Goal: Task Accomplishment & Management: Complete application form

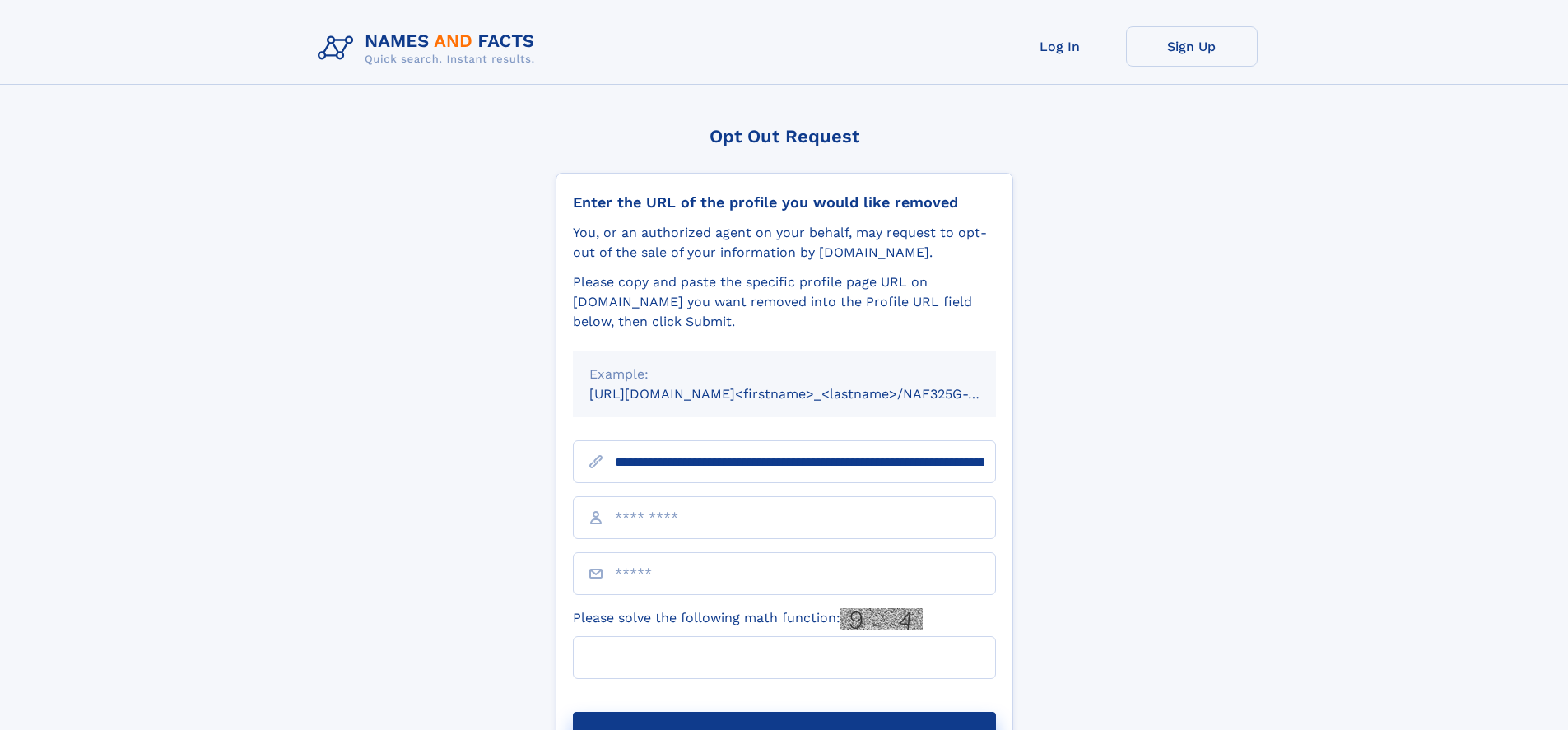
type input "**********"
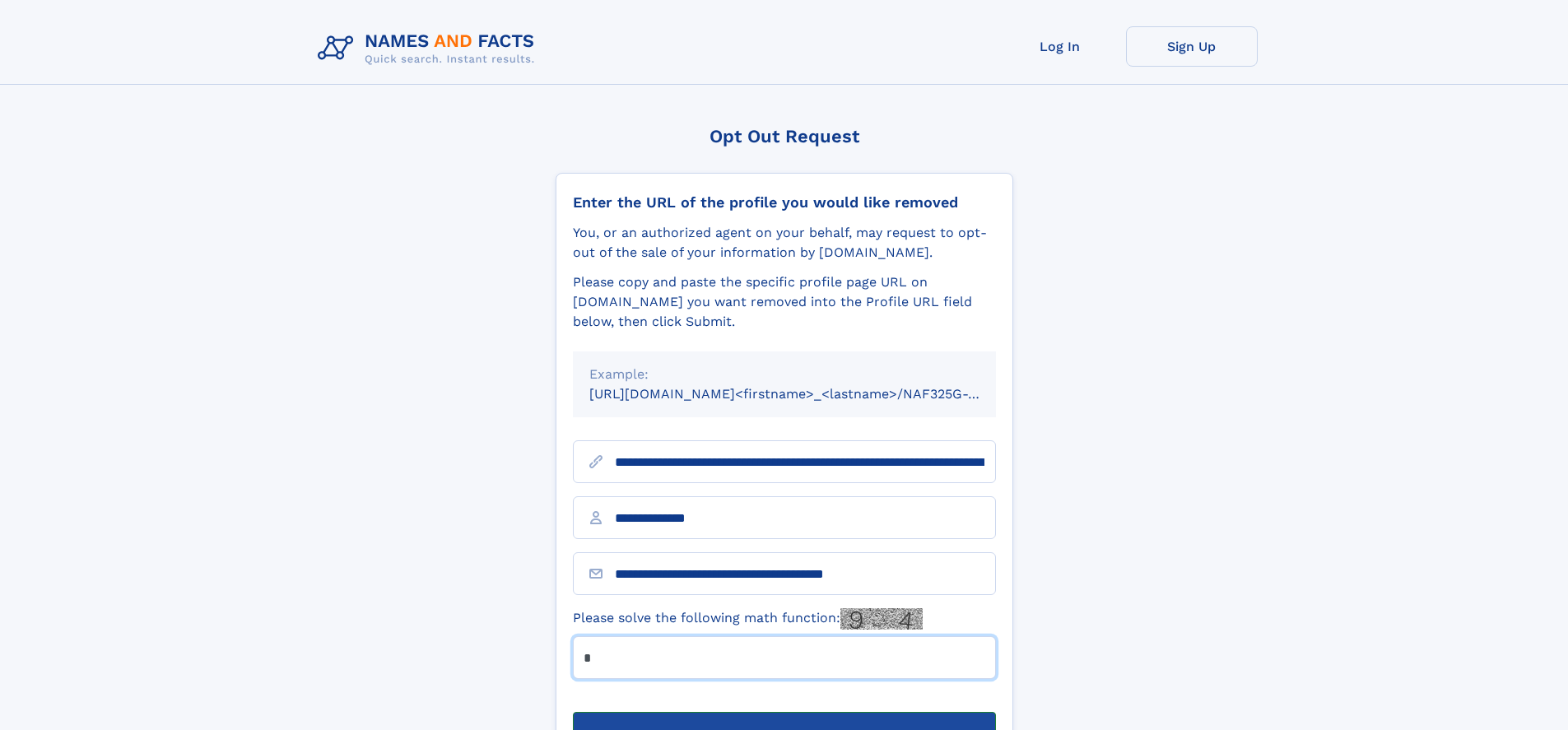
type input "*"
click at [784, 712] on button "Submit Opt Out Request" at bounding box center [785, 739] width 423 height 53
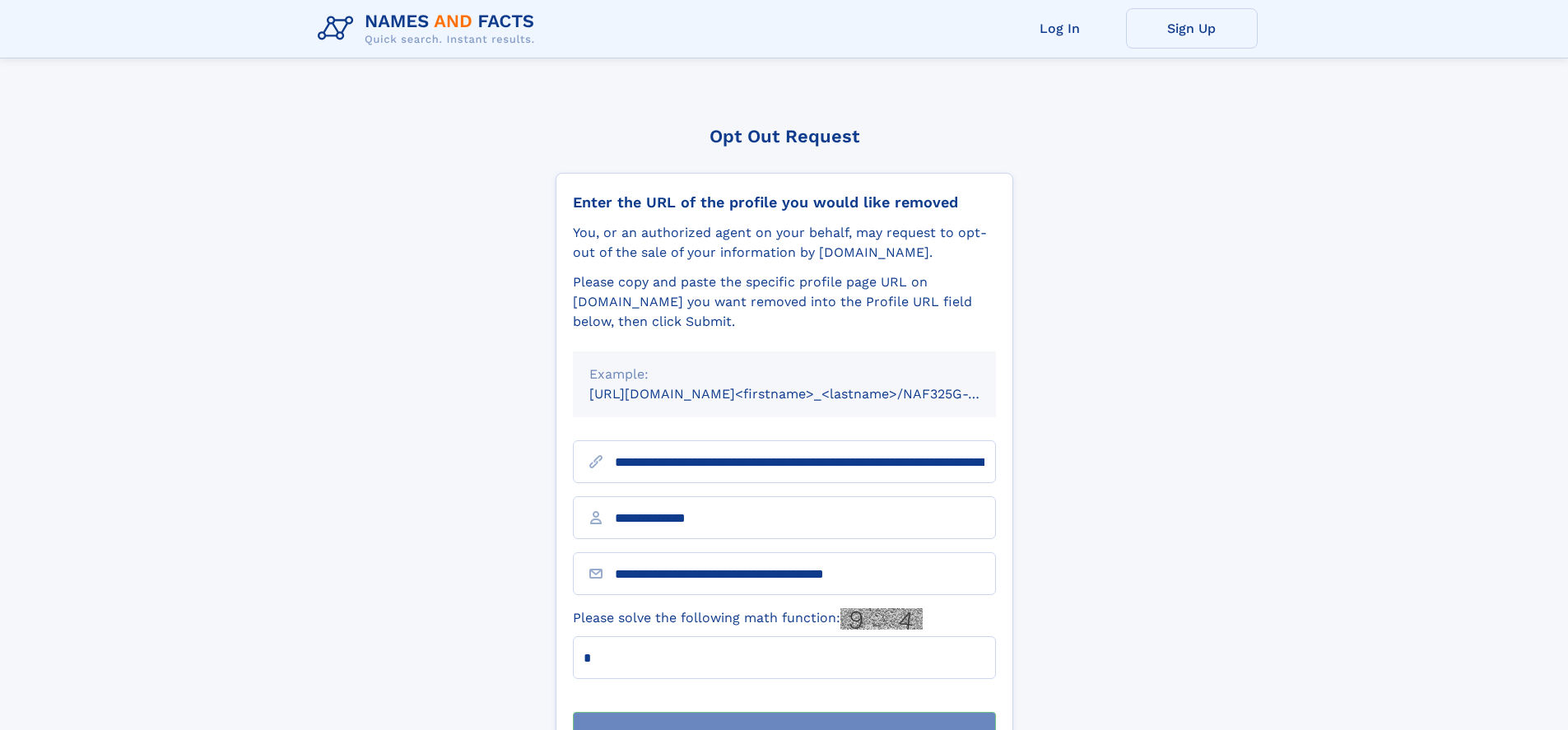
scroll to position [53, 0]
